Goal: Check status: Check status

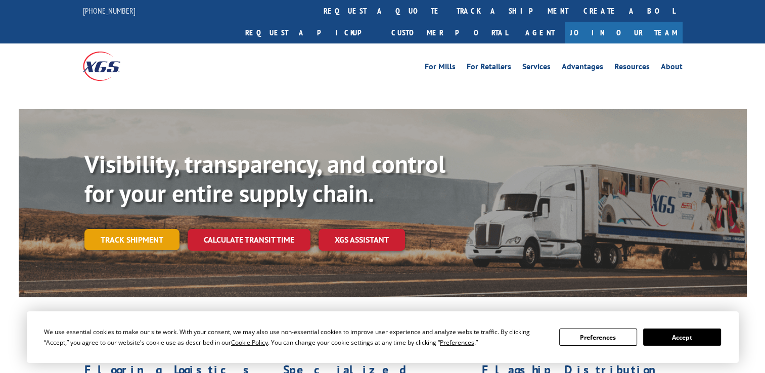
click at [161, 229] on link "Track shipment" at bounding box center [131, 239] width 95 height 21
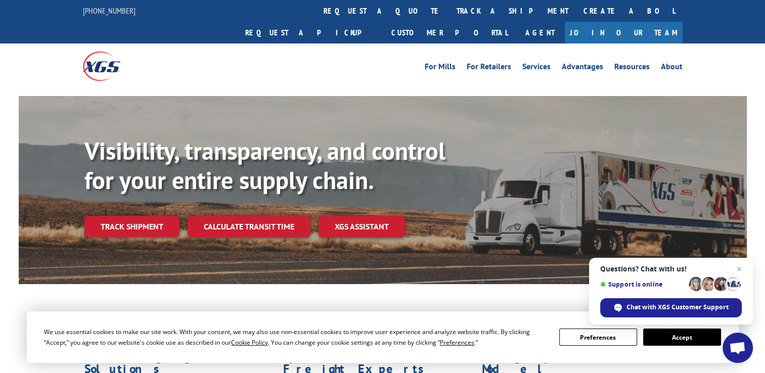
click at [671, 333] on button "Accept" at bounding box center [682, 336] width 78 height 17
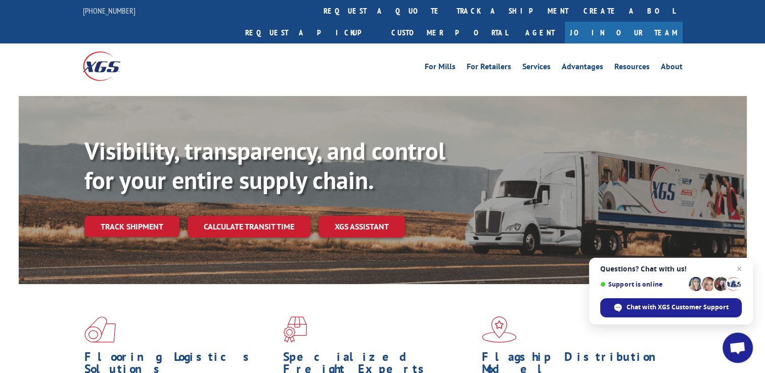
drag, startPoint x: 117, startPoint y: 197, endPoint x: 122, endPoint y: 198, distance: 5.8
click at [118, 216] on link "Track shipment" at bounding box center [131, 226] width 95 height 21
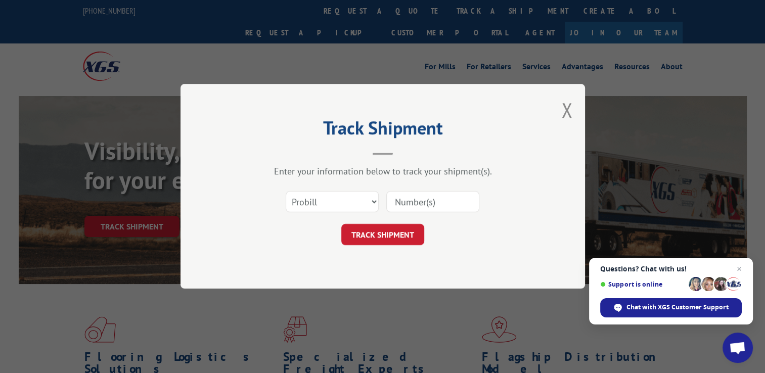
click at [400, 203] on input at bounding box center [432, 202] width 93 height 21
paste input "17009432"
type input "17009432"
click at [404, 236] on button "TRACK SHIPMENT" at bounding box center [382, 234] width 83 height 21
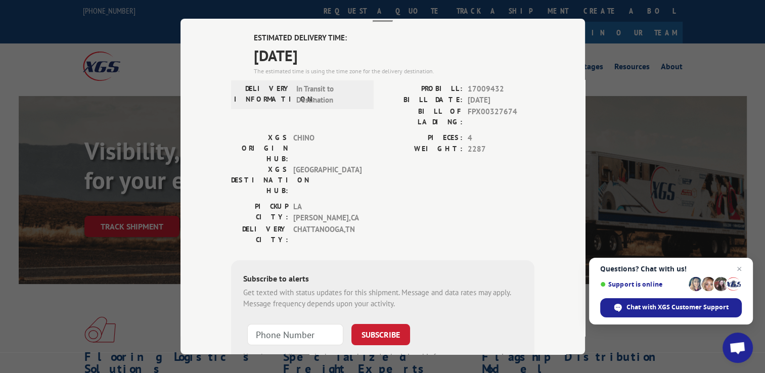
scroll to position [17, 0]
